Goal: Navigation & Orientation: Understand site structure

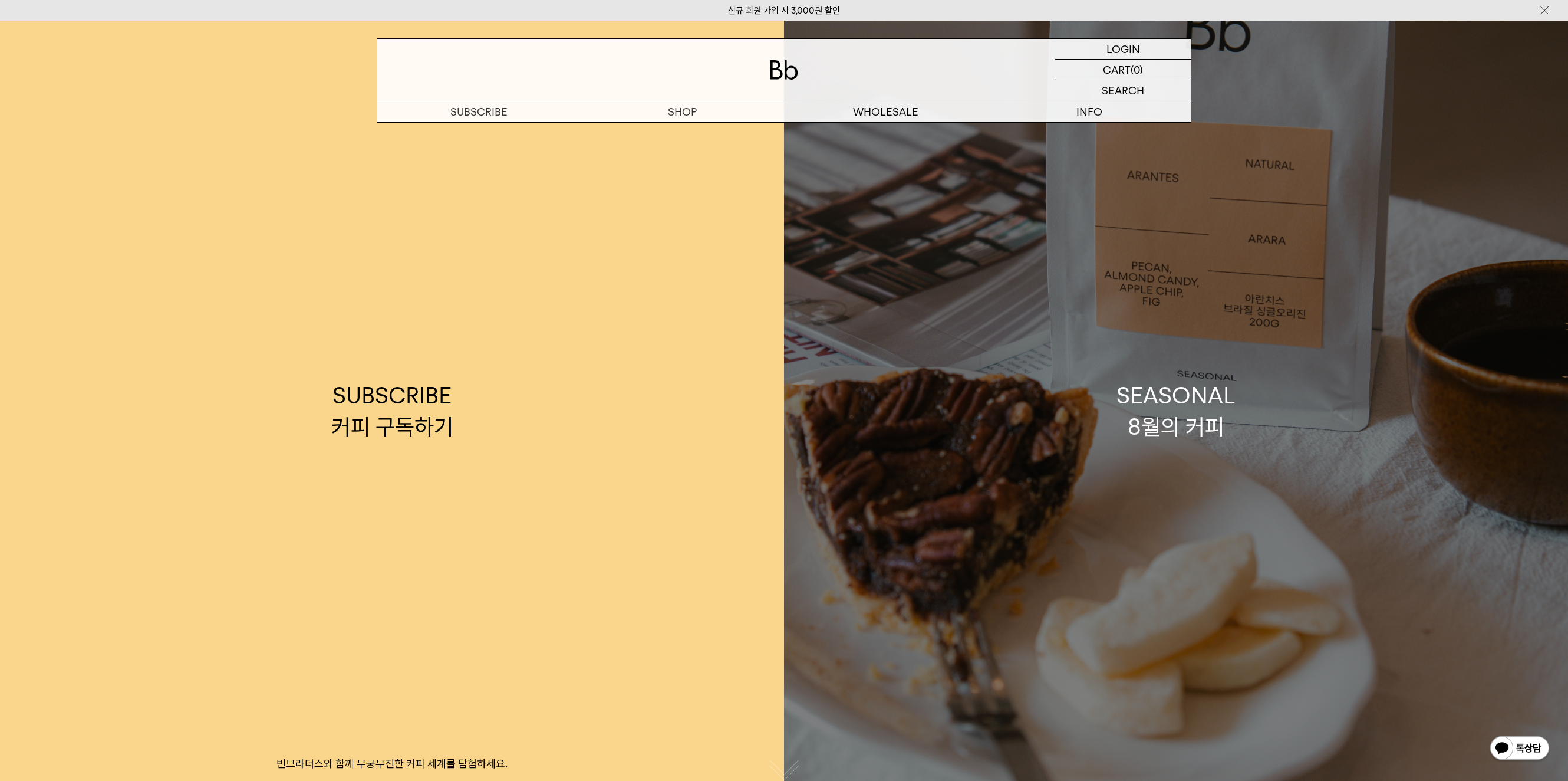
click at [1188, 370] on link "SEASONAL 8월의 커피" at bounding box center [1176, 411] width 784 height 781
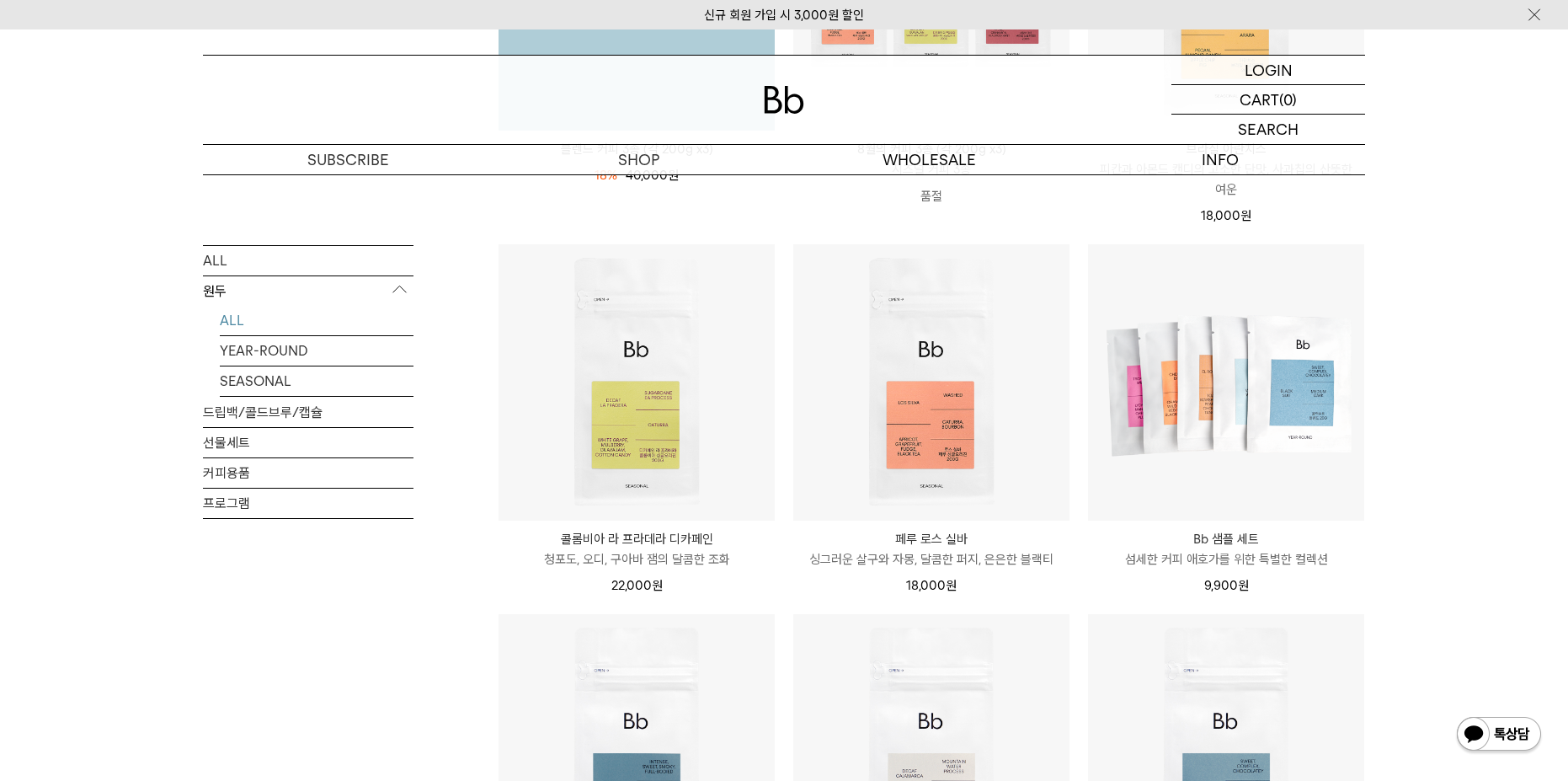
scroll to position [505, 0]
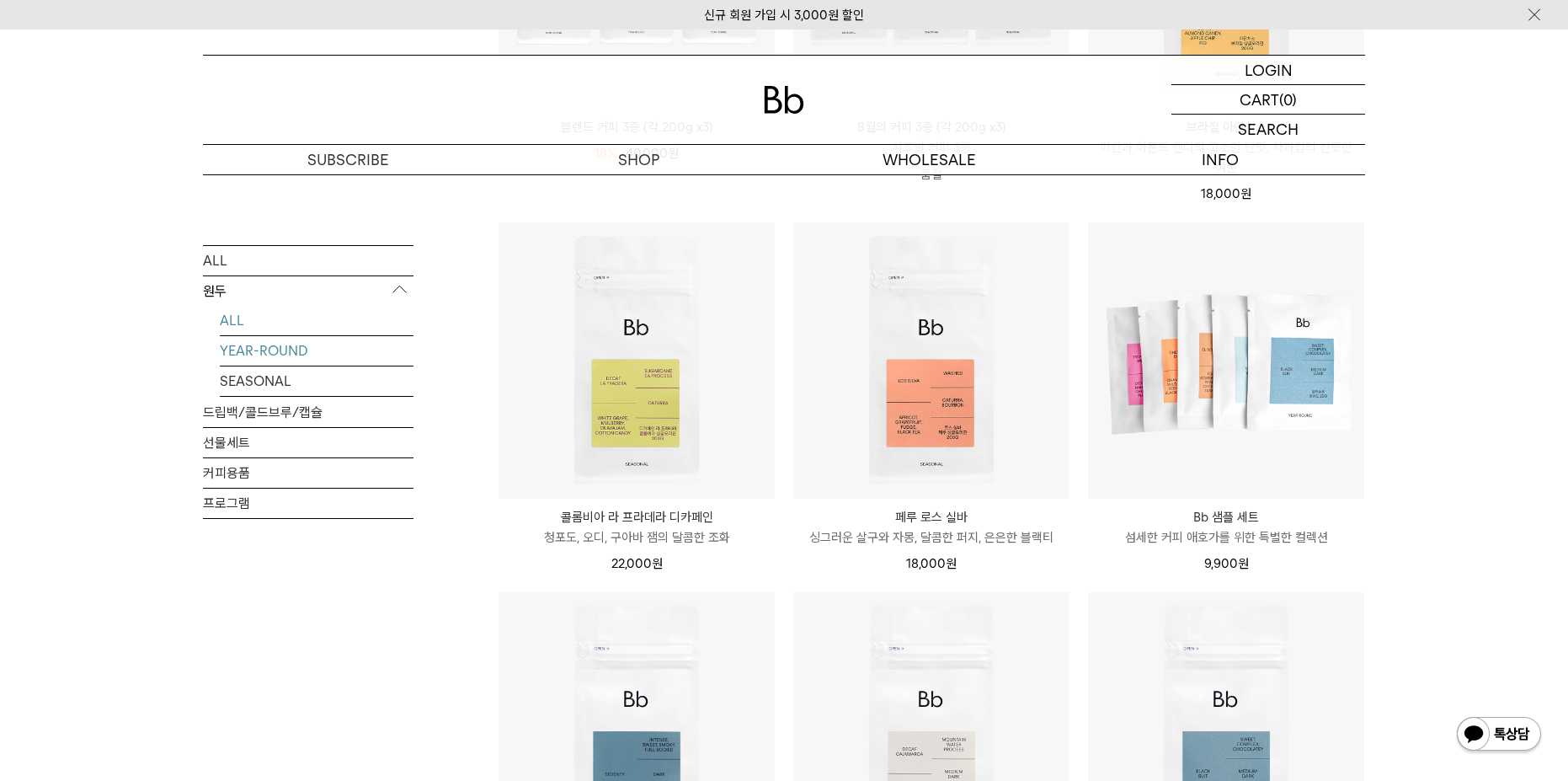
click at [255, 351] on link "YEAR-ROUND" at bounding box center [316, 349] width 193 height 30
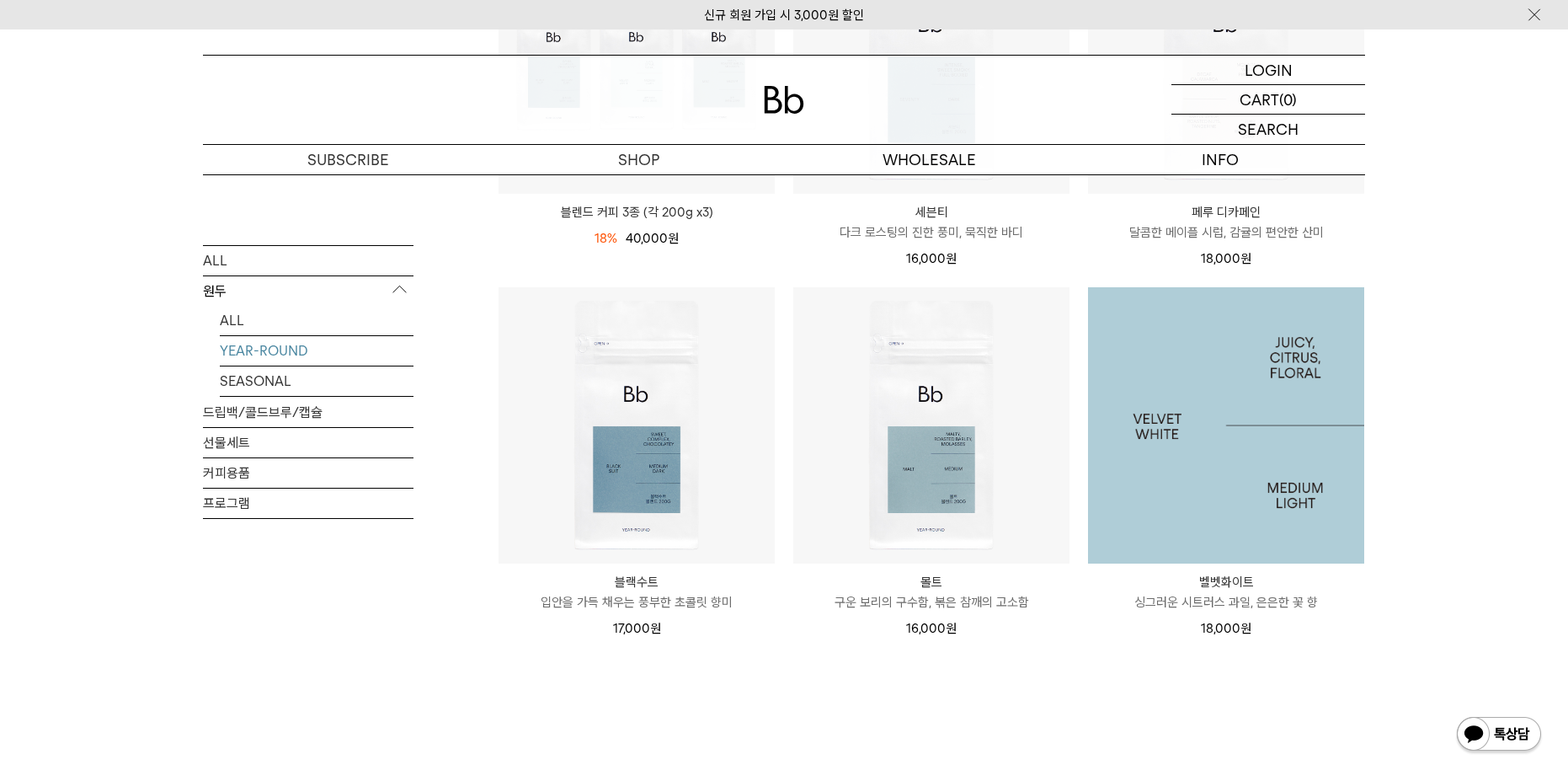
scroll to position [421, 0]
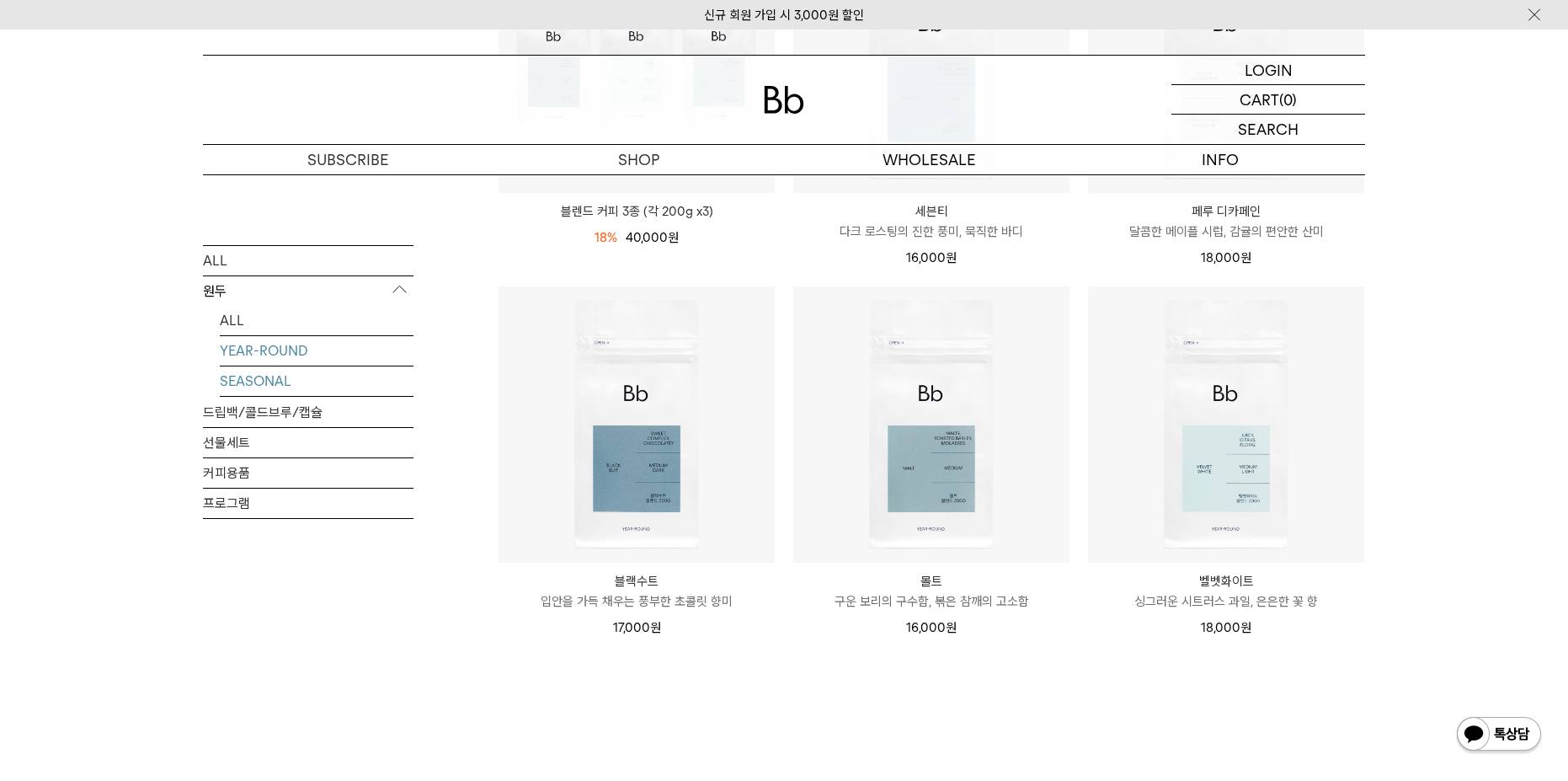
click at [331, 380] on link "SEASONAL" at bounding box center [316, 380] width 193 height 30
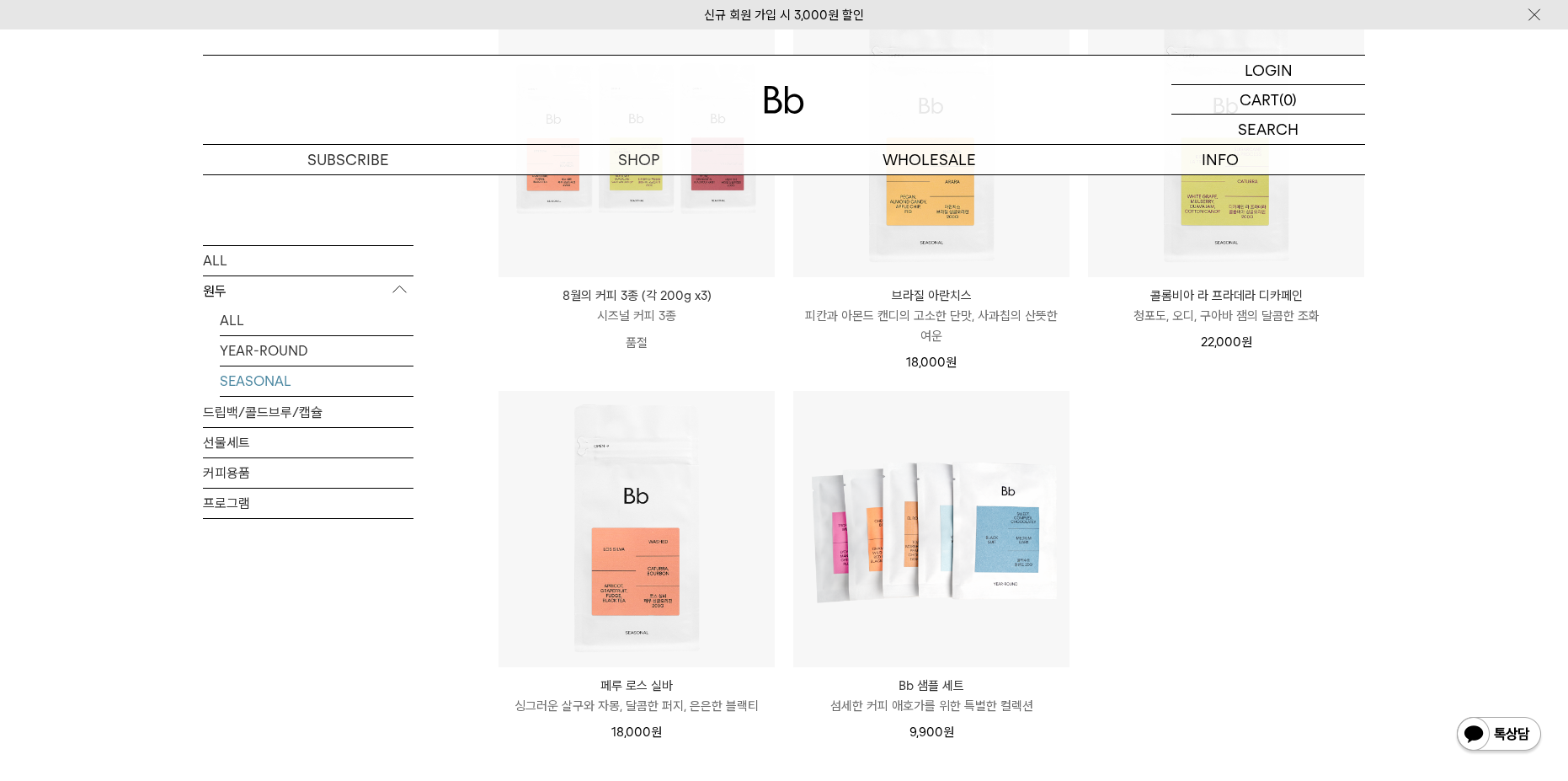
scroll to position [253, 0]
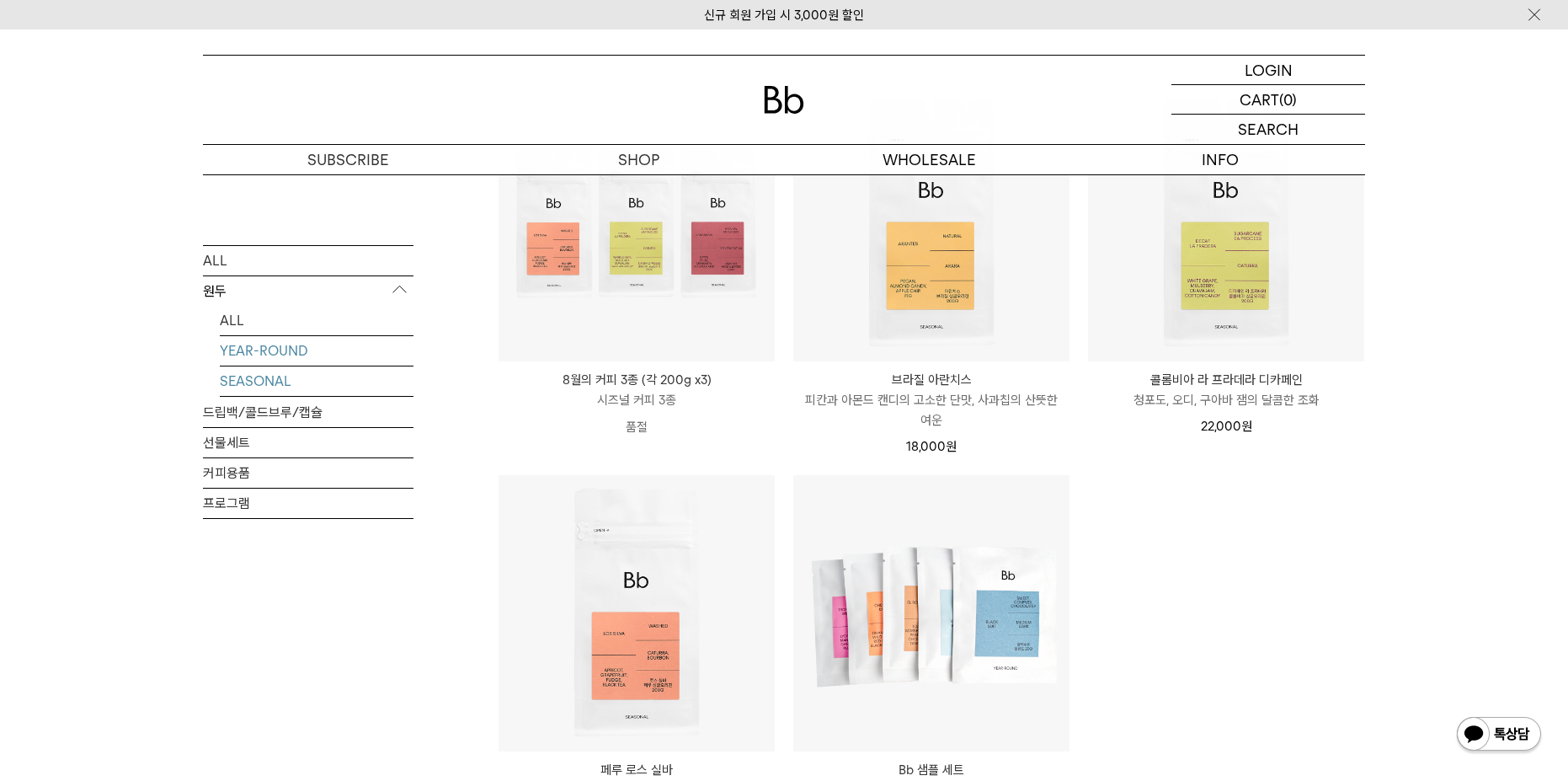
click at [319, 350] on link "YEAR-ROUND" at bounding box center [316, 349] width 193 height 30
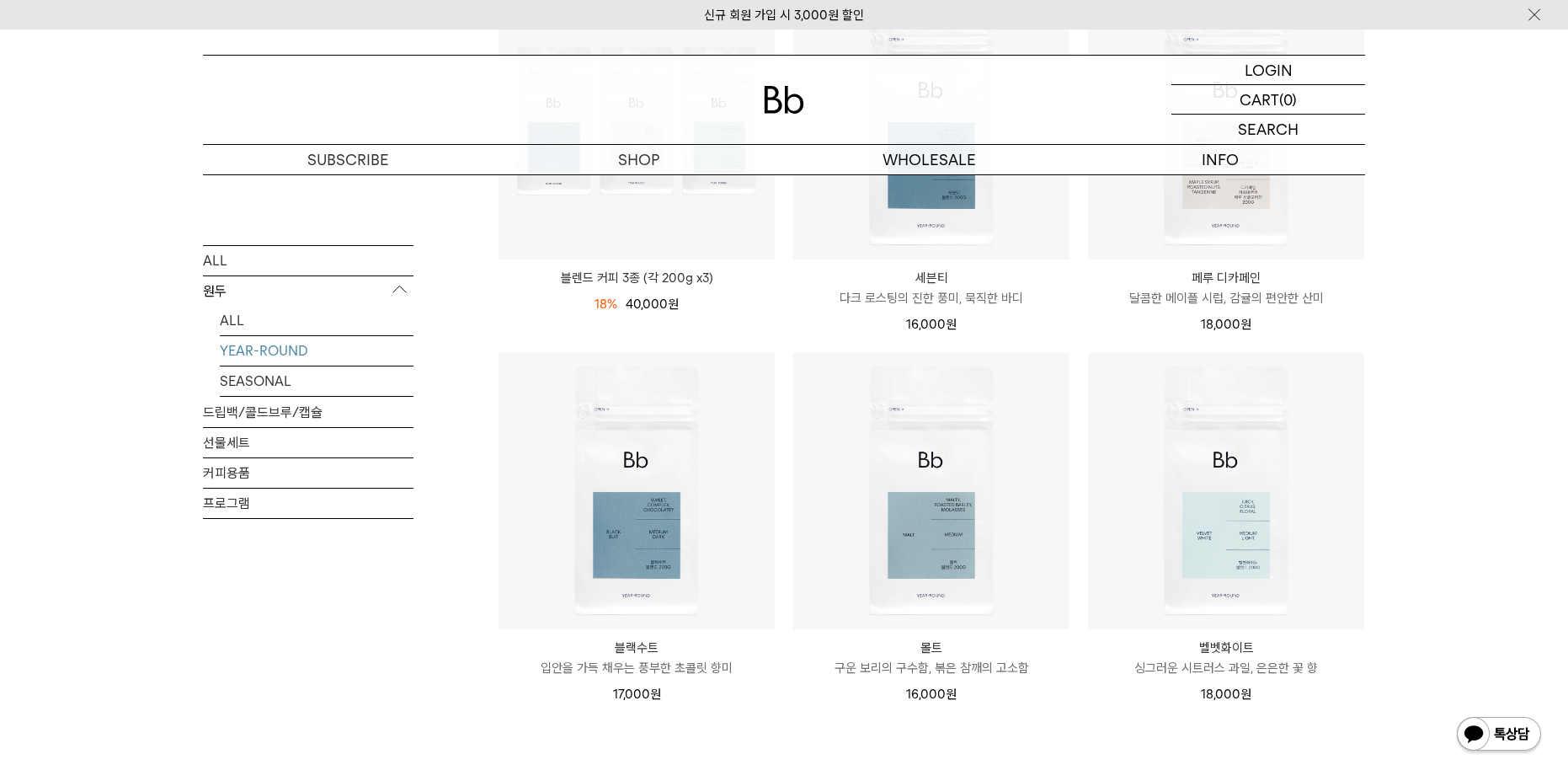
scroll to position [421, 0]
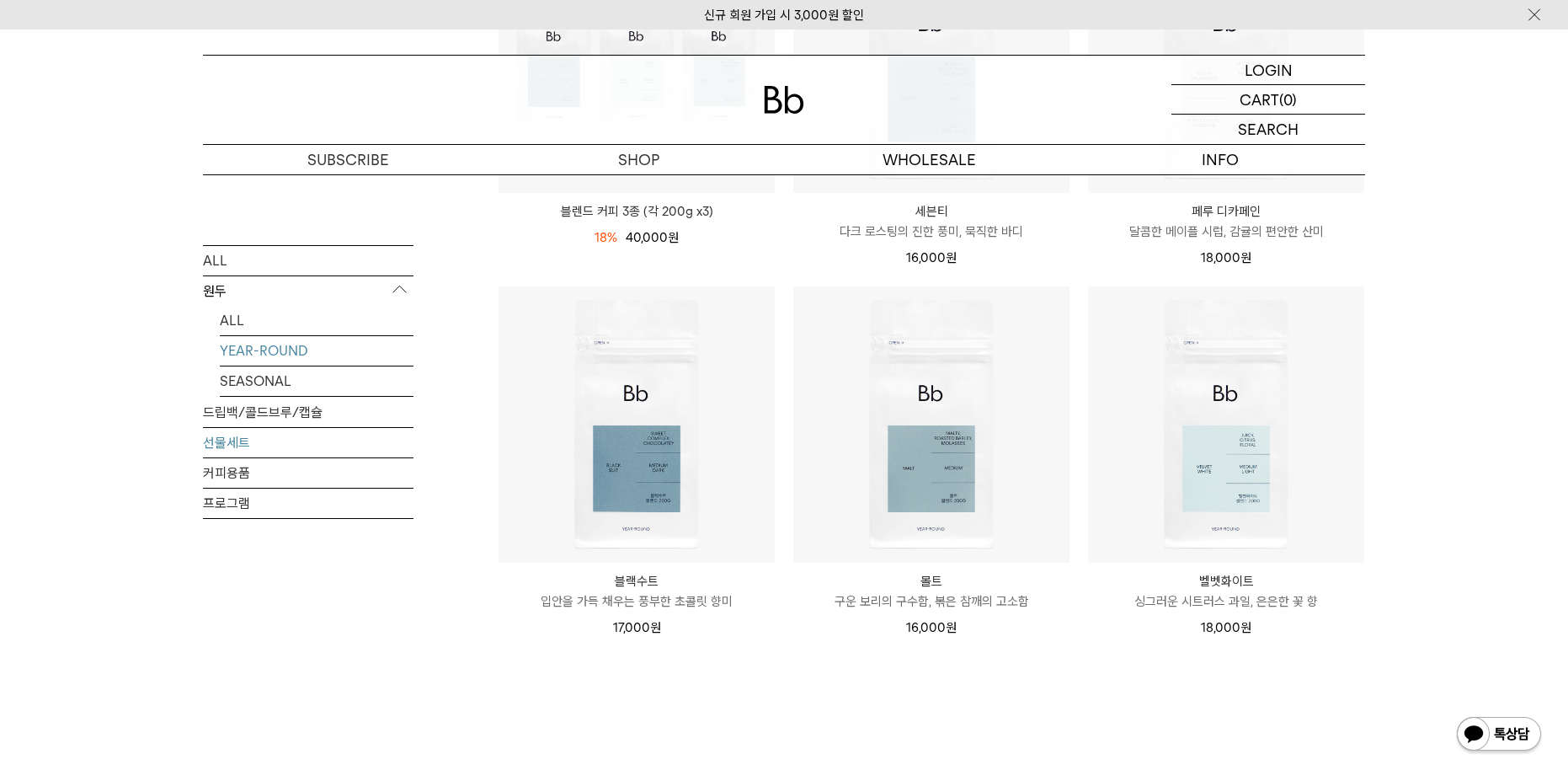
click at [310, 444] on link "선물세트" at bounding box center [308, 442] width 210 height 30
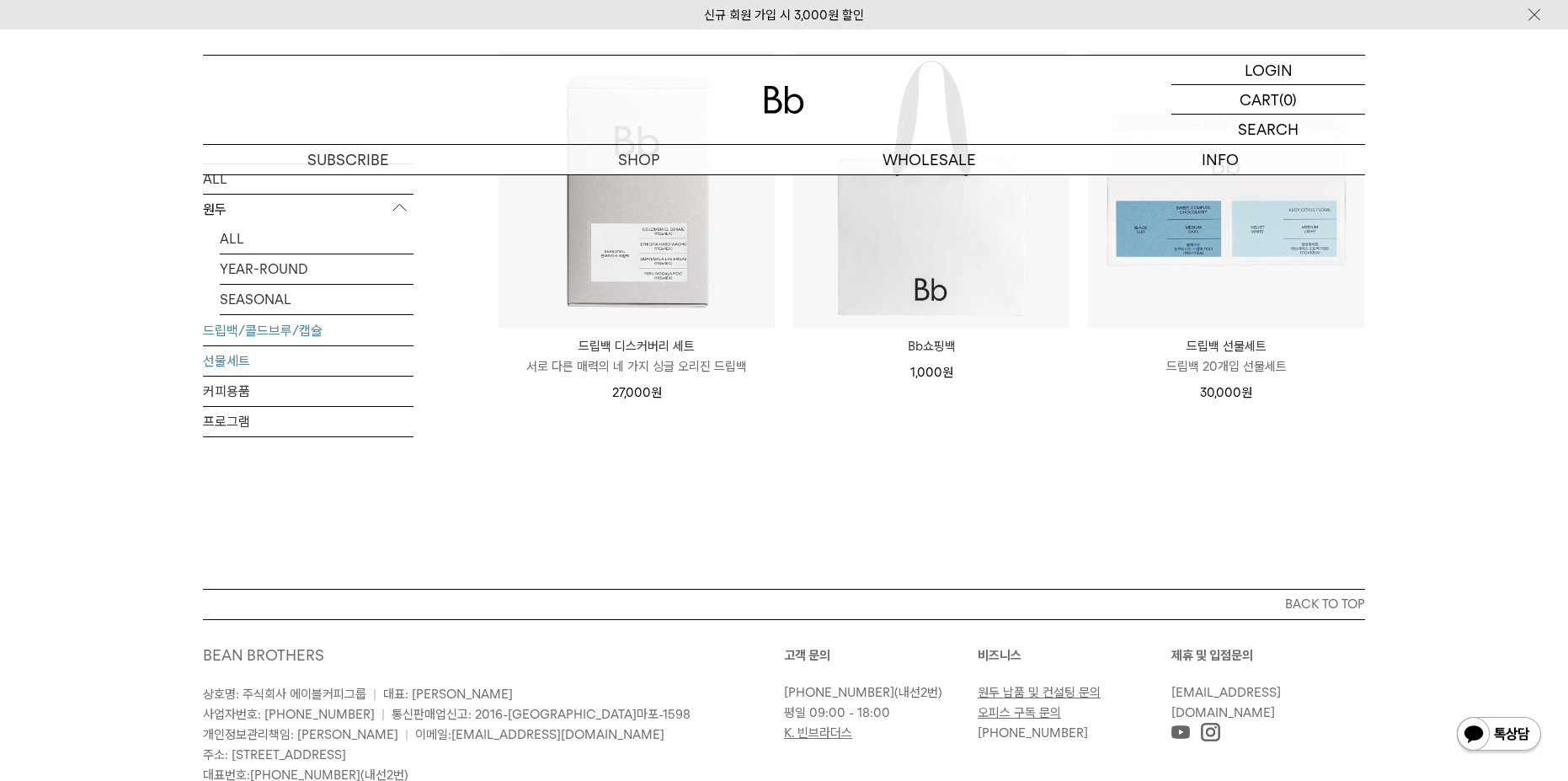
scroll to position [337, 0]
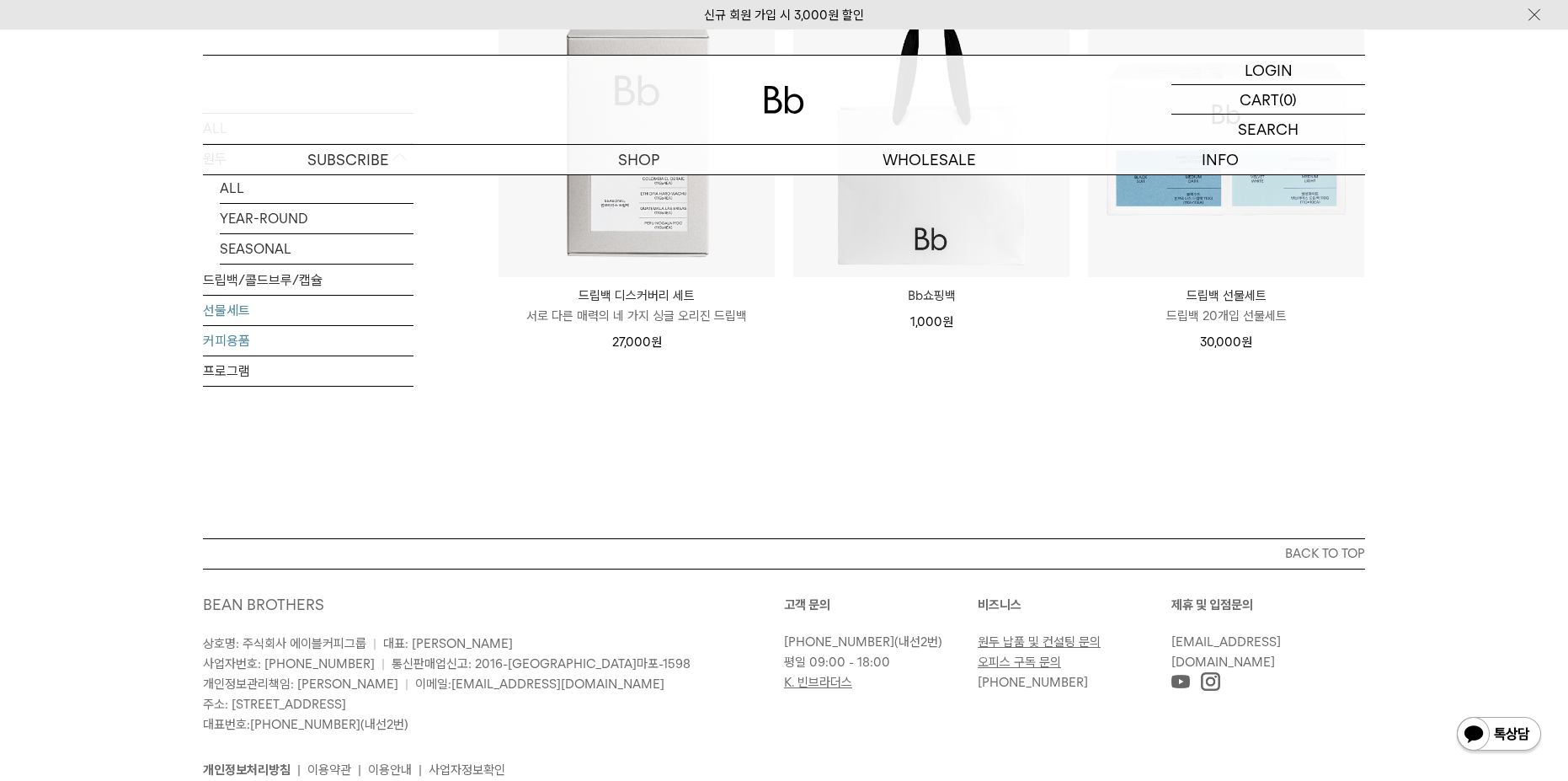
click at [285, 342] on link "커피용품" at bounding box center [308, 340] width 210 height 30
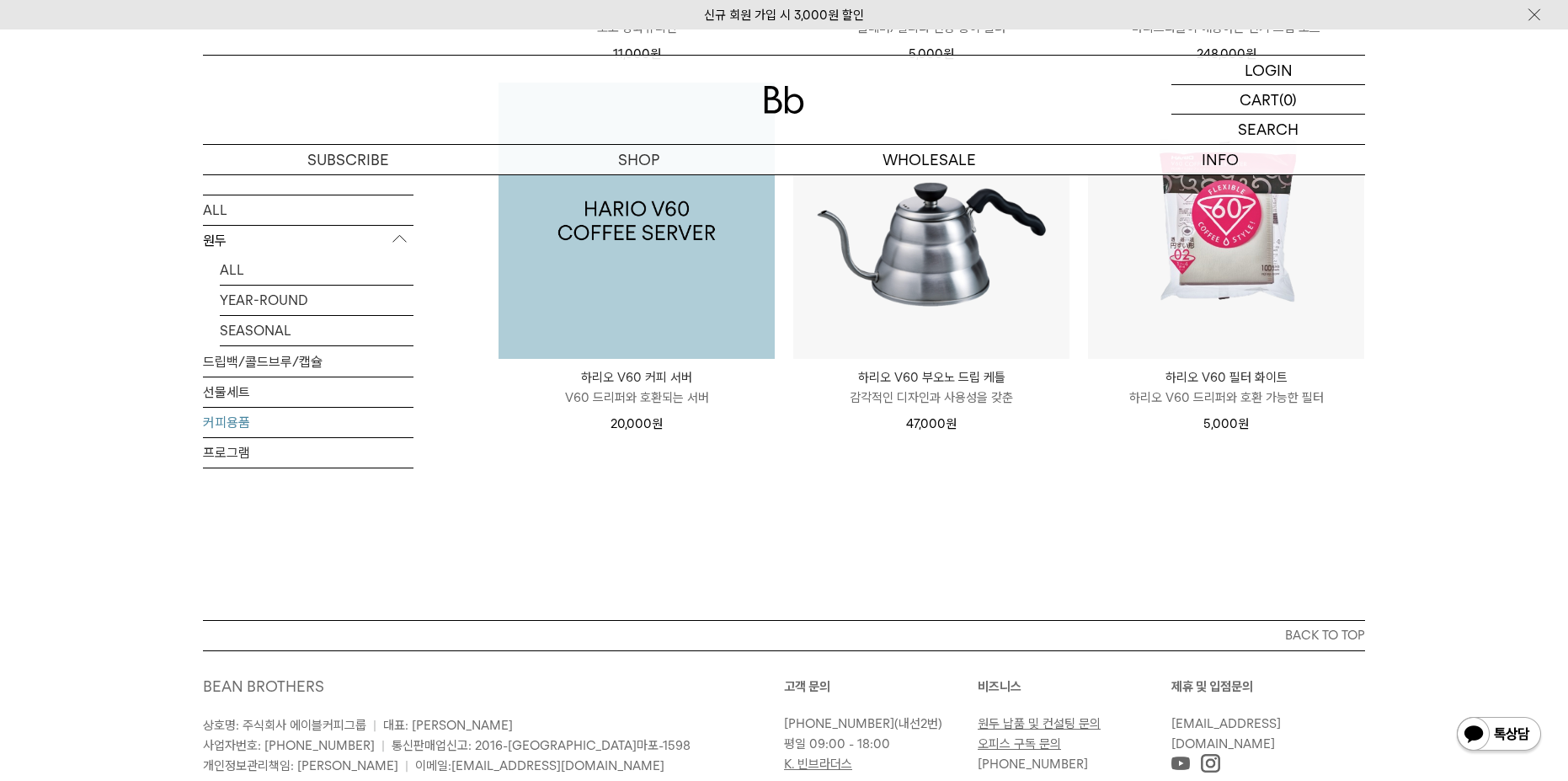
scroll to position [674, 0]
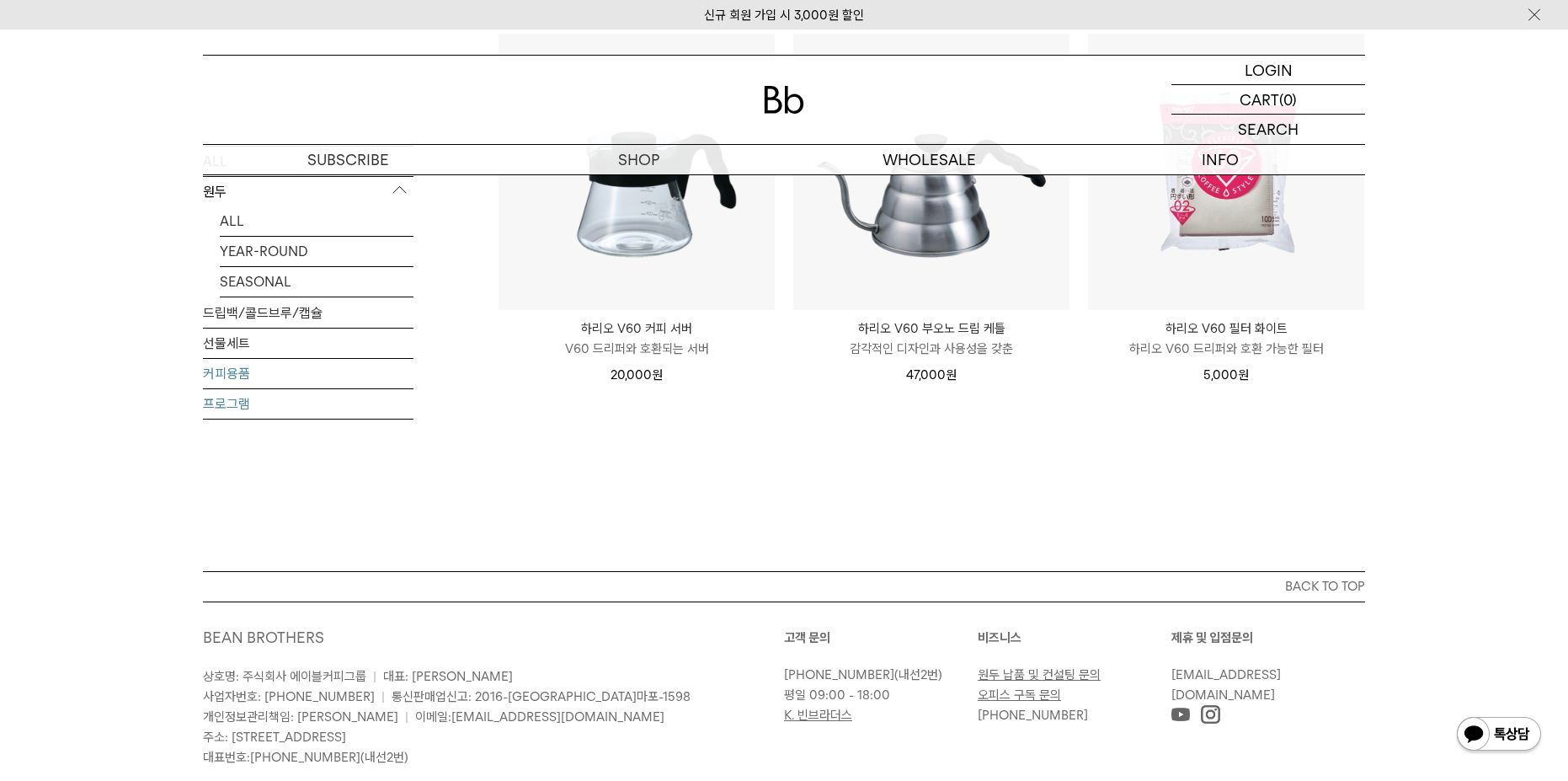
click at [244, 402] on link "프로그램" at bounding box center [308, 403] width 210 height 30
